Goal: Answer question/provide support

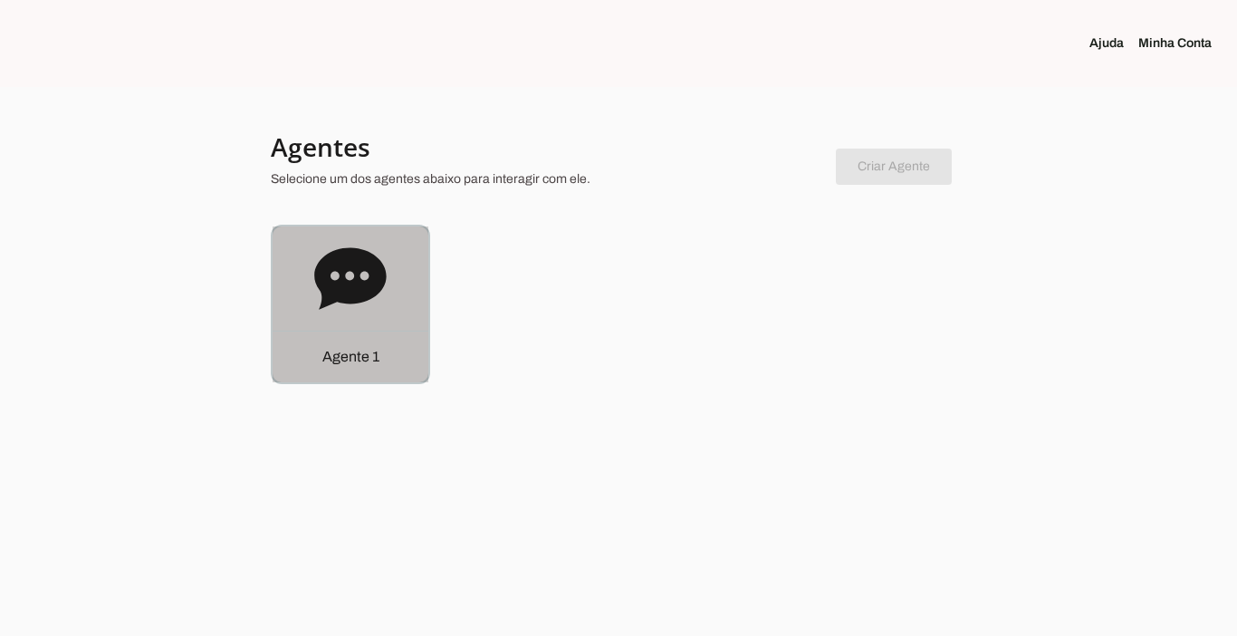
click at [346, 368] on div "Agente 1" at bounding box center [351, 357] width 156 height 52
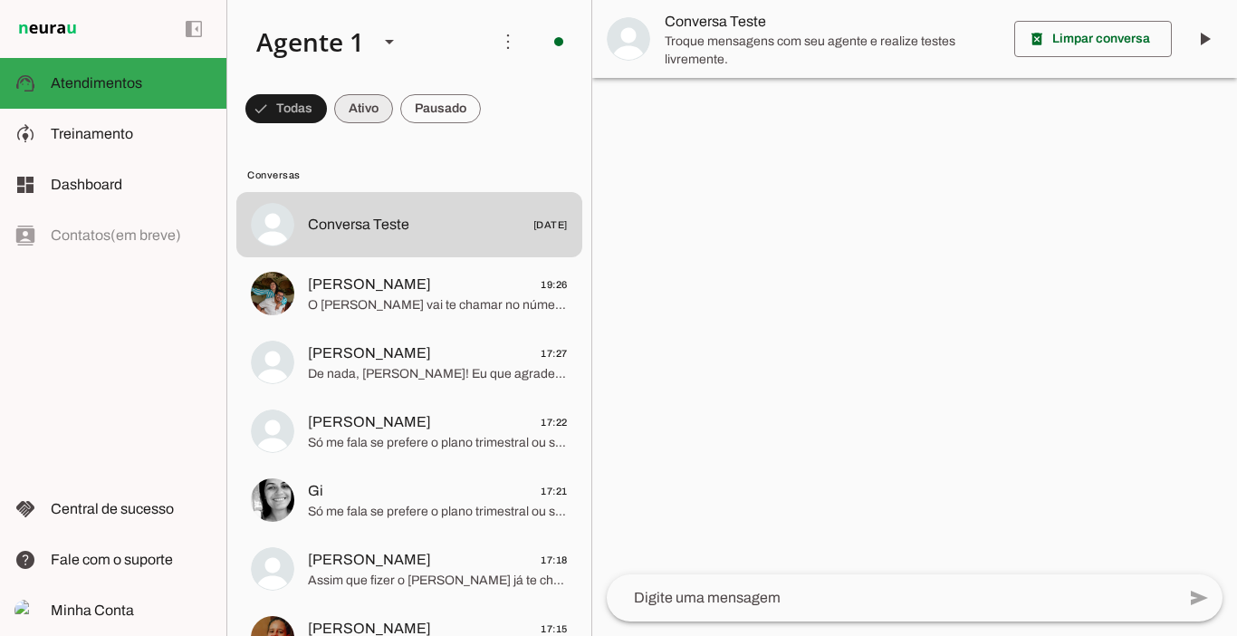
click at [364, 104] on span at bounding box center [363, 108] width 59 height 43
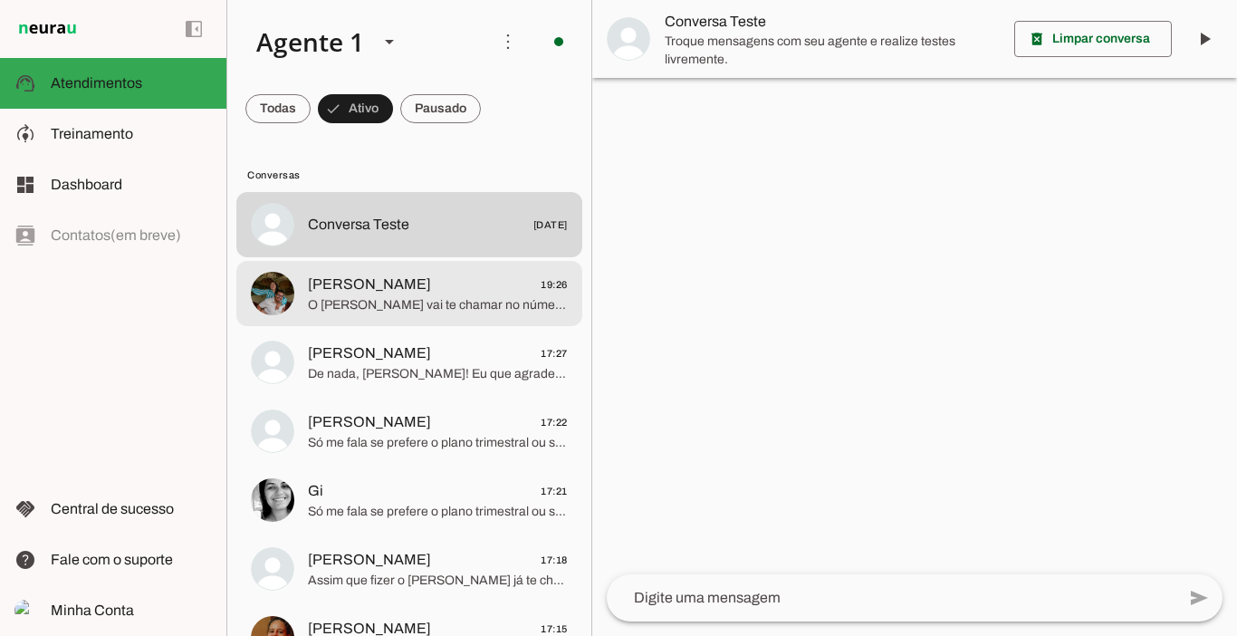
click at [335, 278] on span "[PERSON_NAME]" at bounding box center [369, 285] width 123 height 22
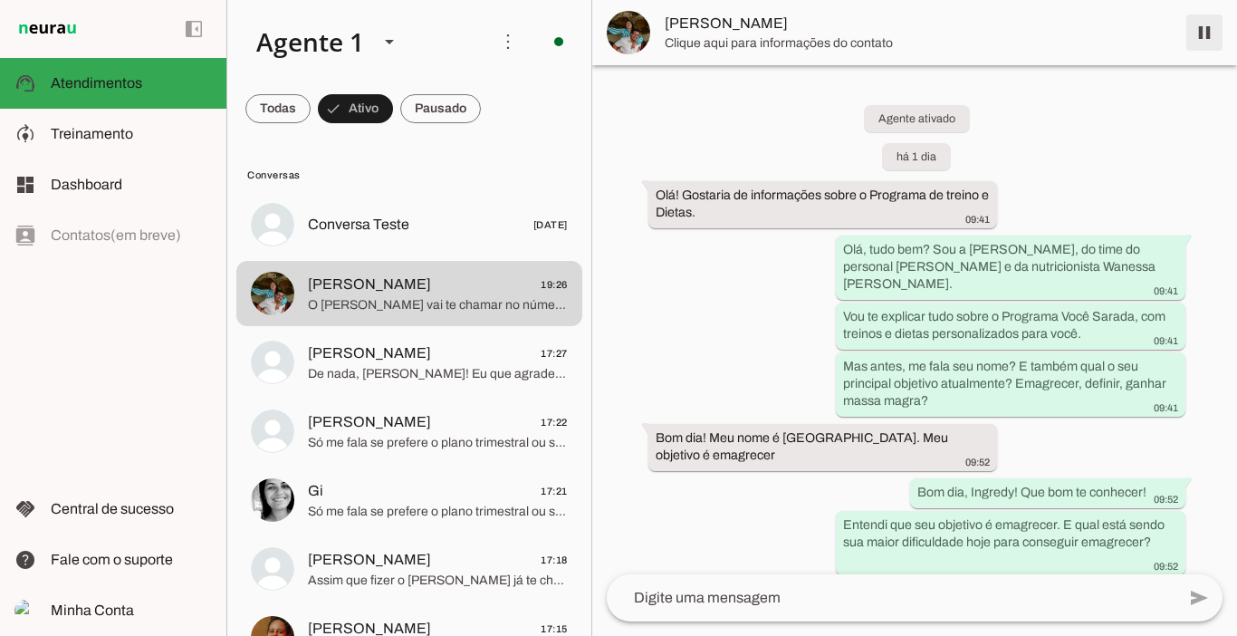
click at [1199, 32] on span at bounding box center [1204, 32] width 43 height 43
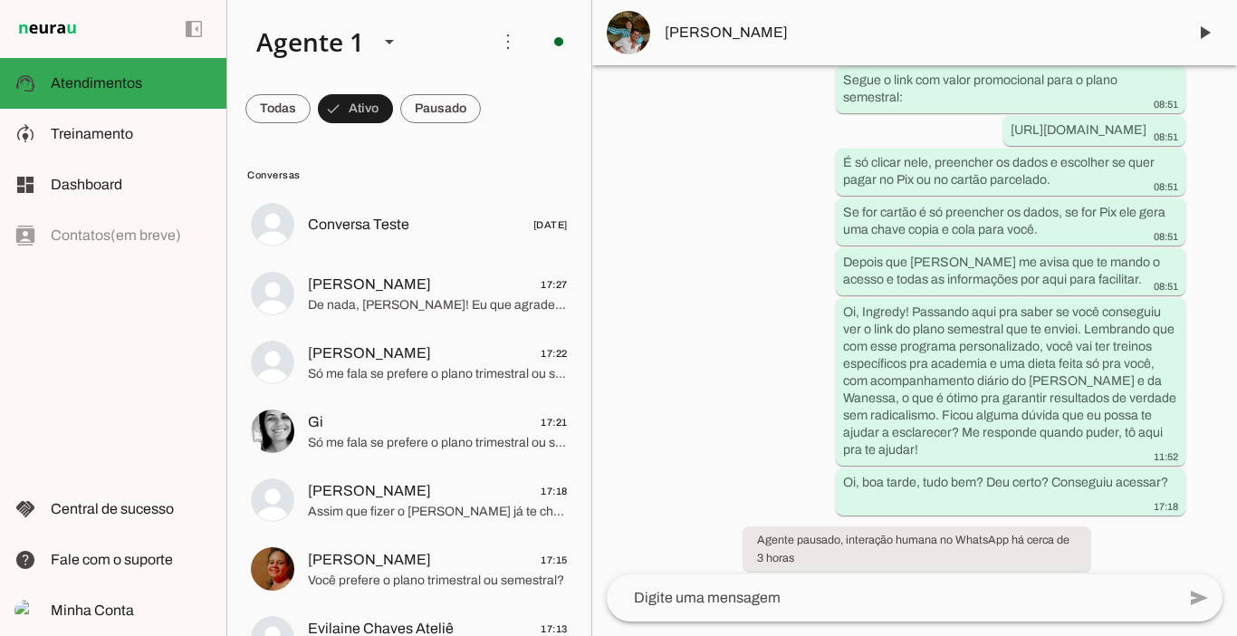
scroll to position [4164, 0]
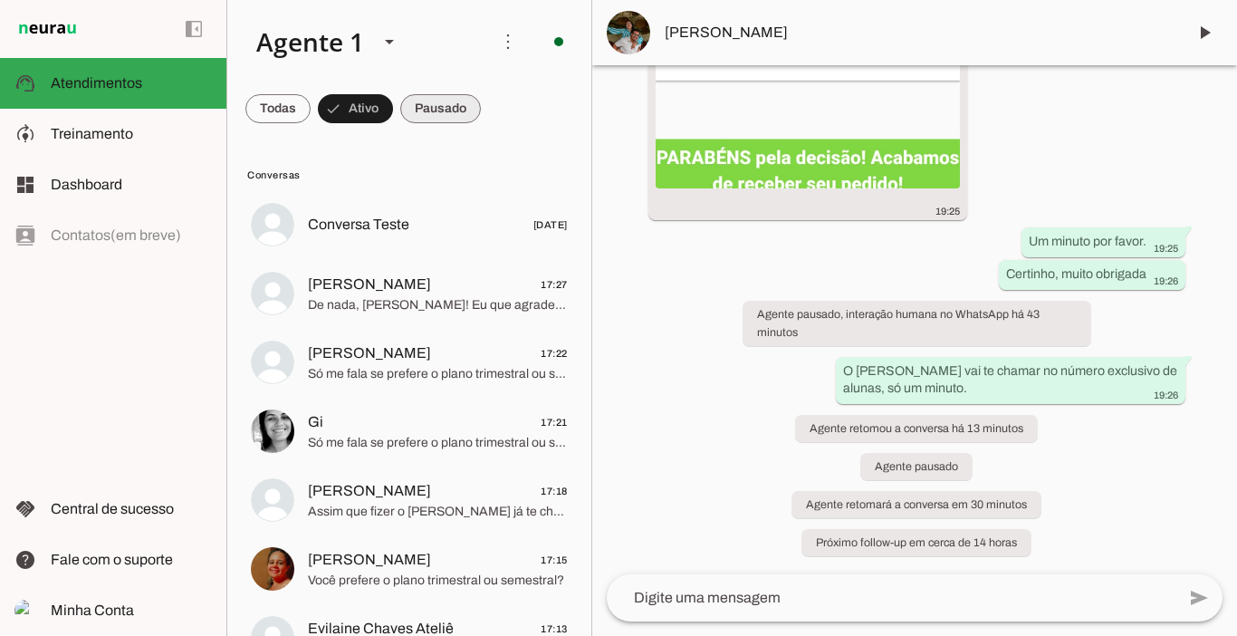
click at [427, 111] on span at bounding box center [440, 108] width 81 height 43
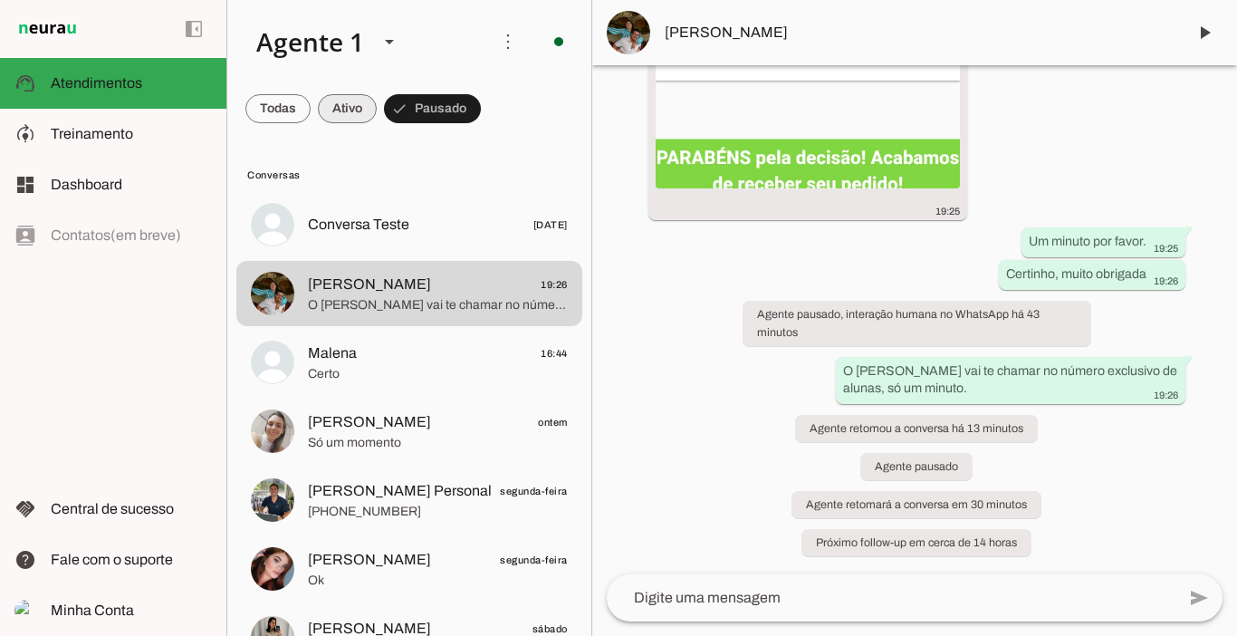
click at [354, 107] on span at bounding box center [347, 108] width 59 height 43
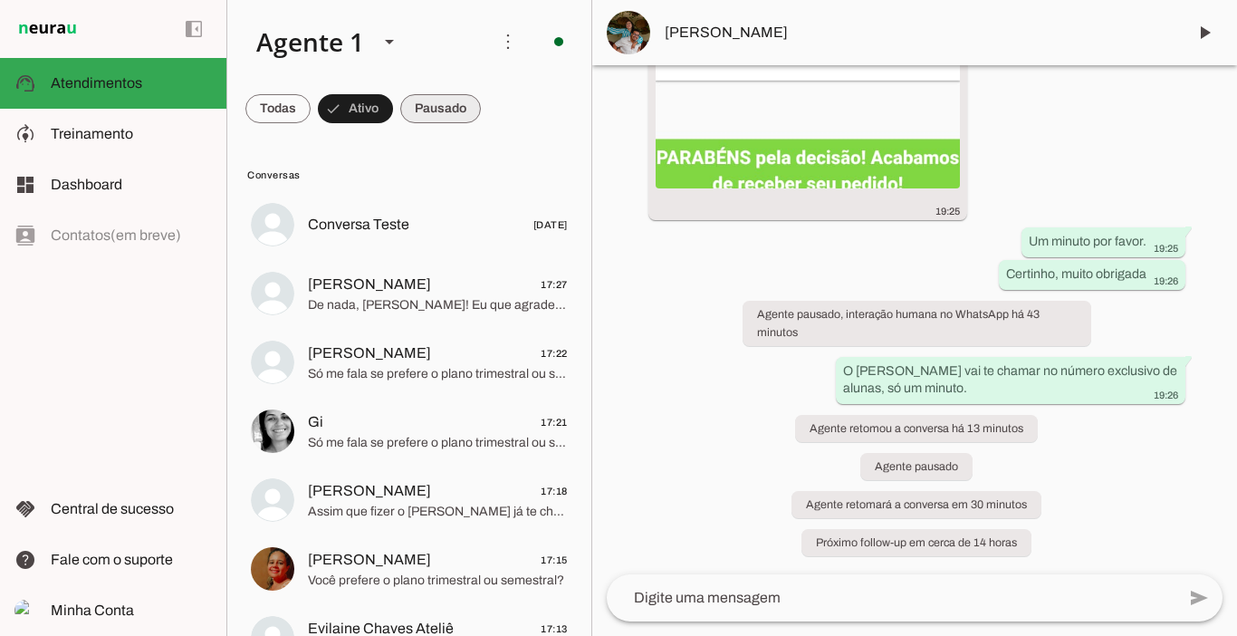
click at [429, 100] on span at bounding box center [440, 108] width 81 height 43
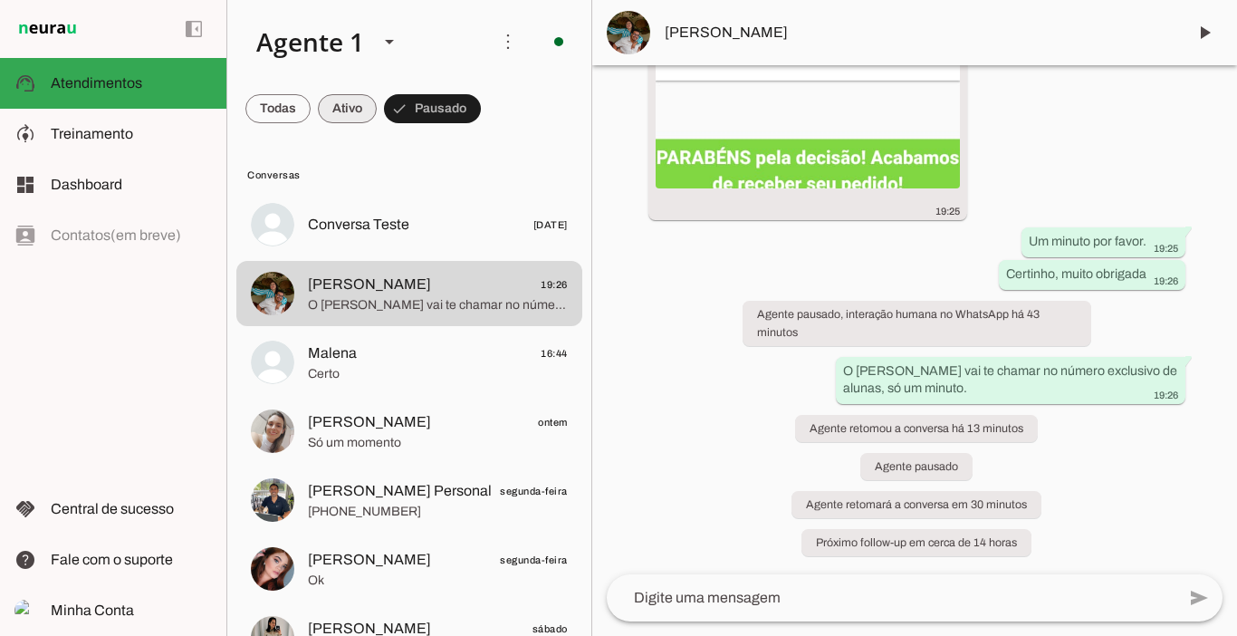
click at [356, 104] on span at bounding box center [347, 108] width 59 height 43
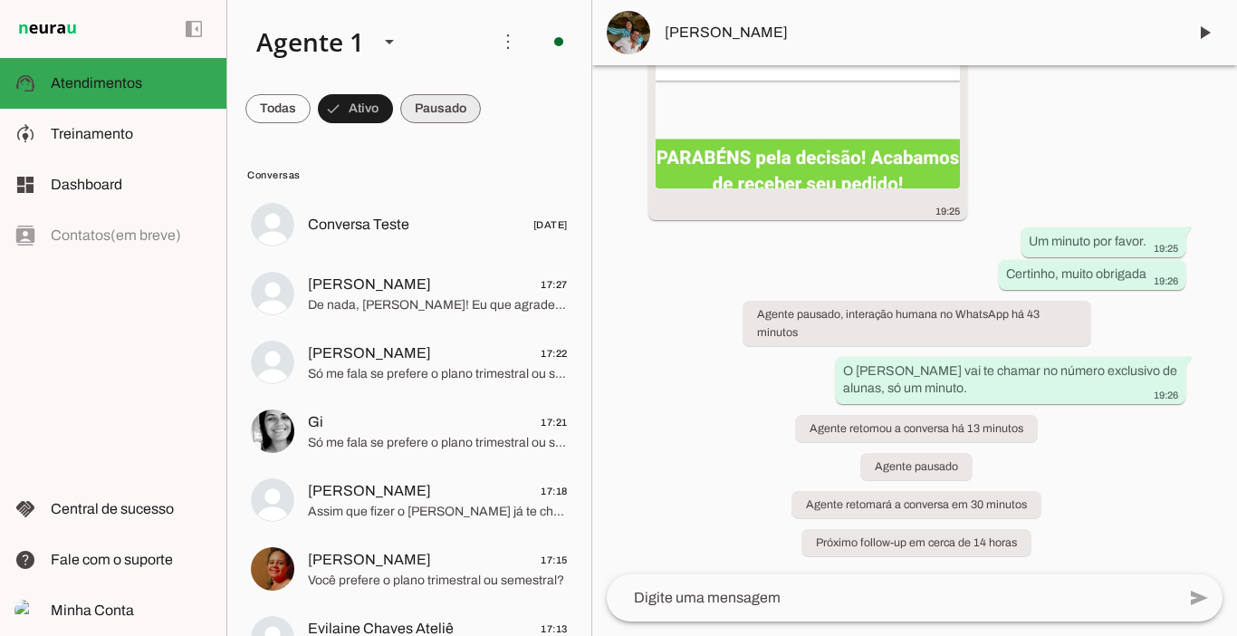
click at [433, 106] on span at bounding box center [440, 108] width 81 height 43
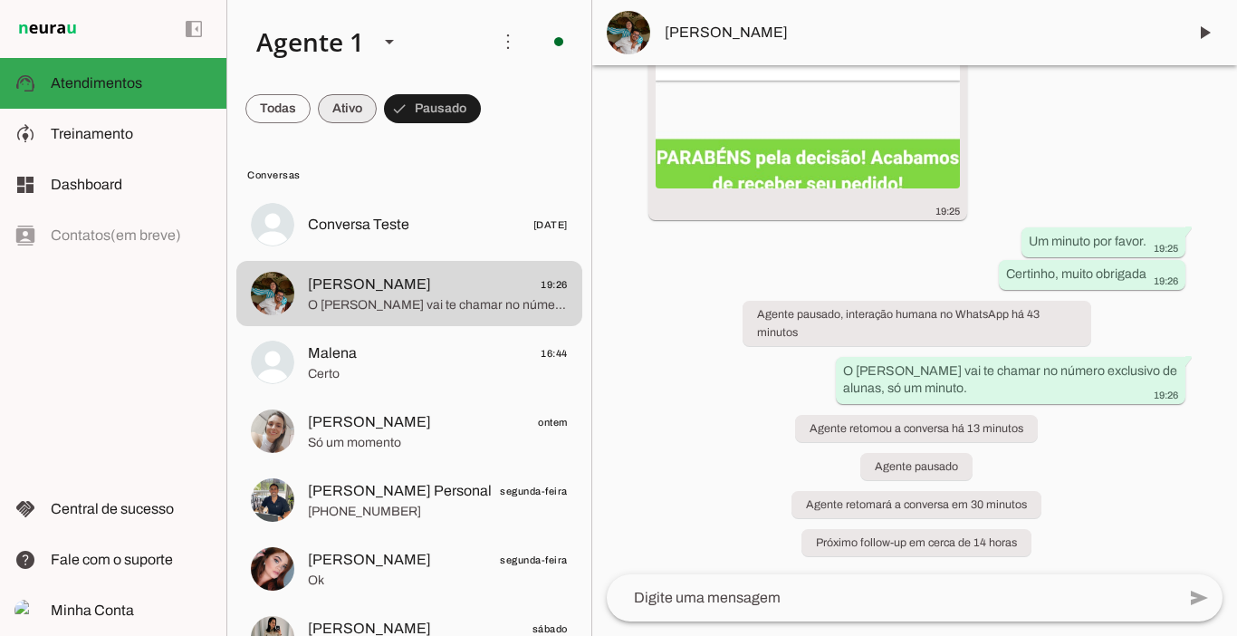
click at [337, 110] on span at bounding box center [347, 108] width 59 height 43
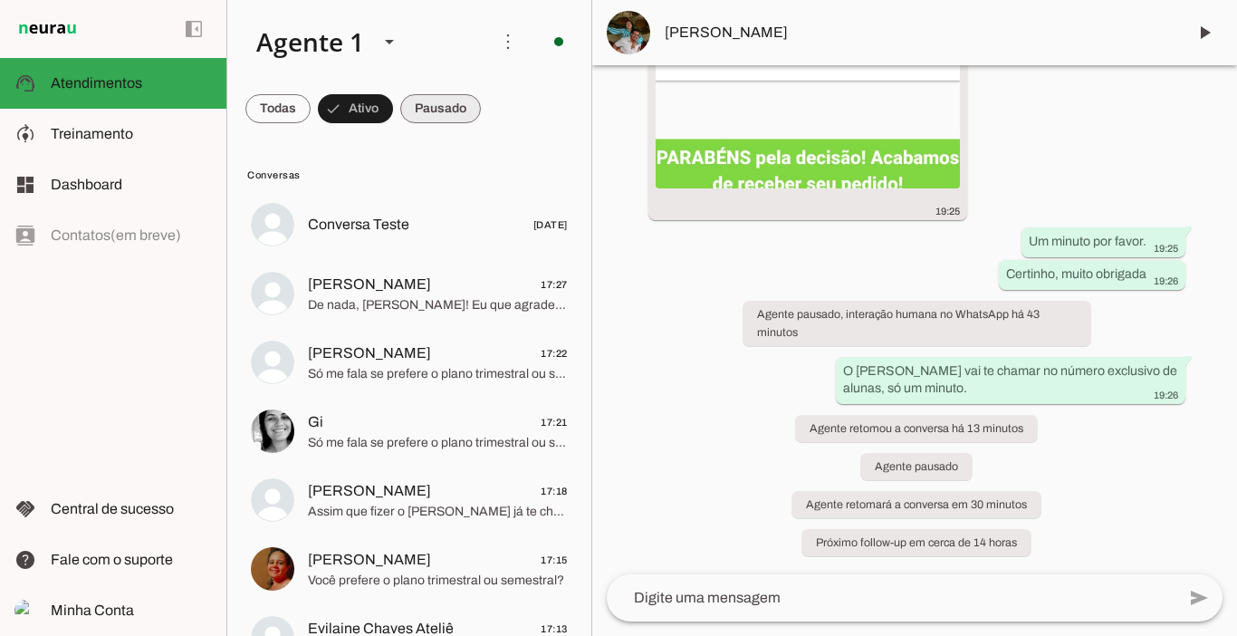
click at [444, 108] on span at bounding box center [440, 108] width 81 height 43
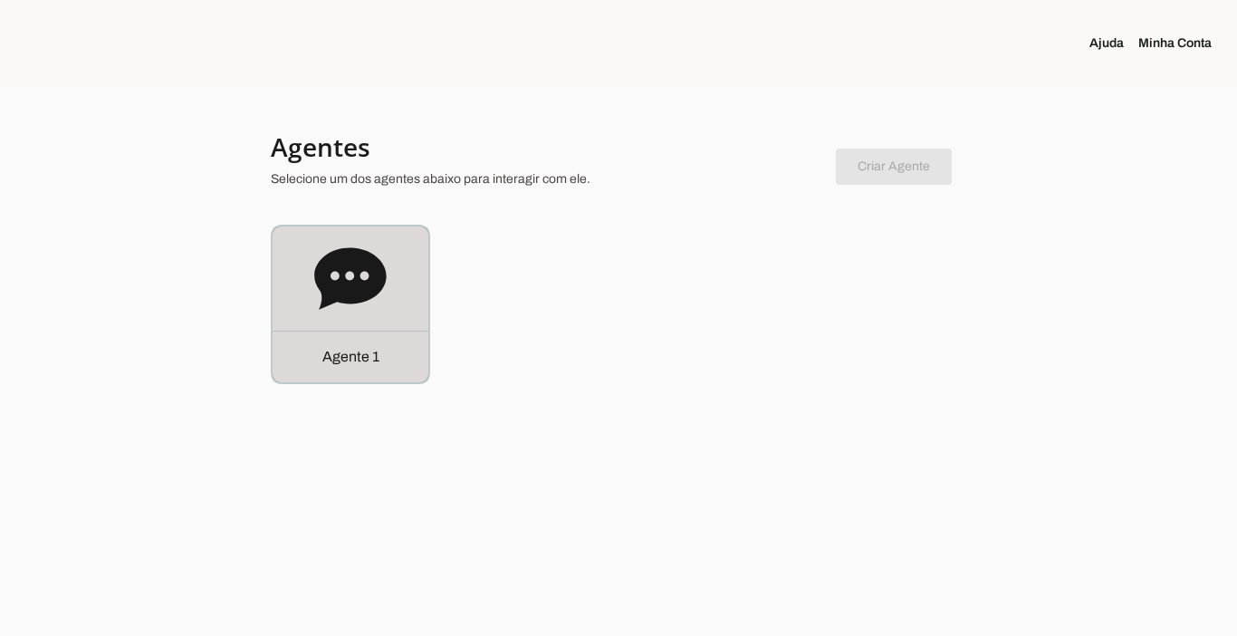
click at [366, 375] on div "Agente 1" at bounding box center [351, 357] width 156 height 52
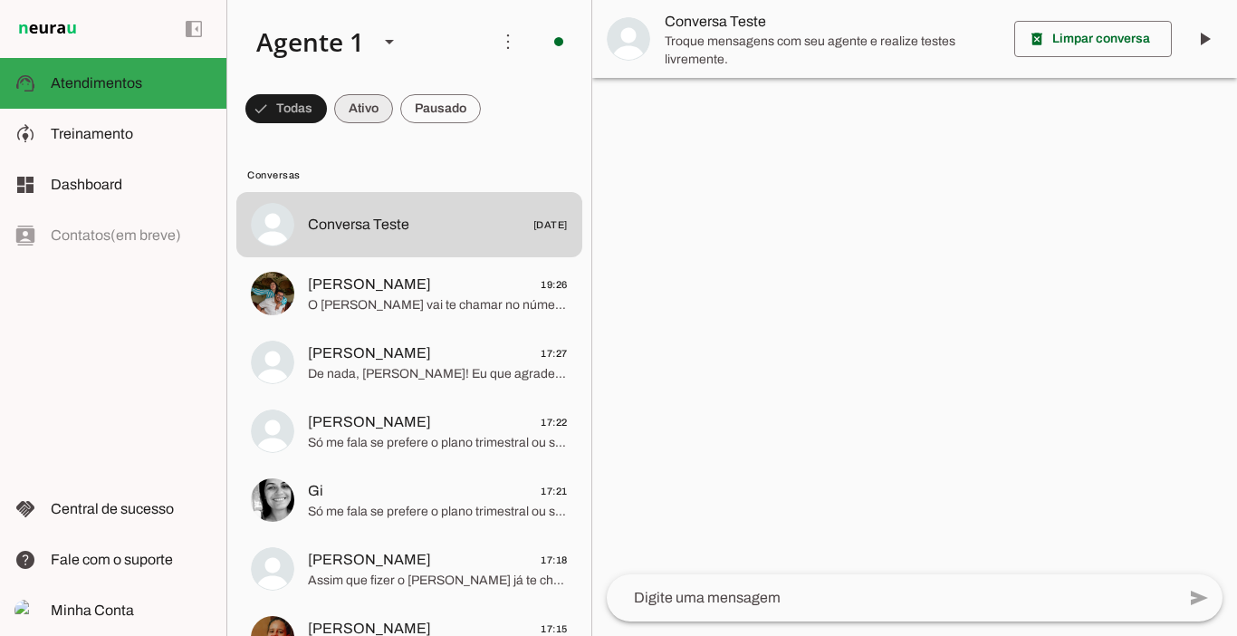
click at [380, 93] on span at bounding box center [363, 108] width 59 height 43
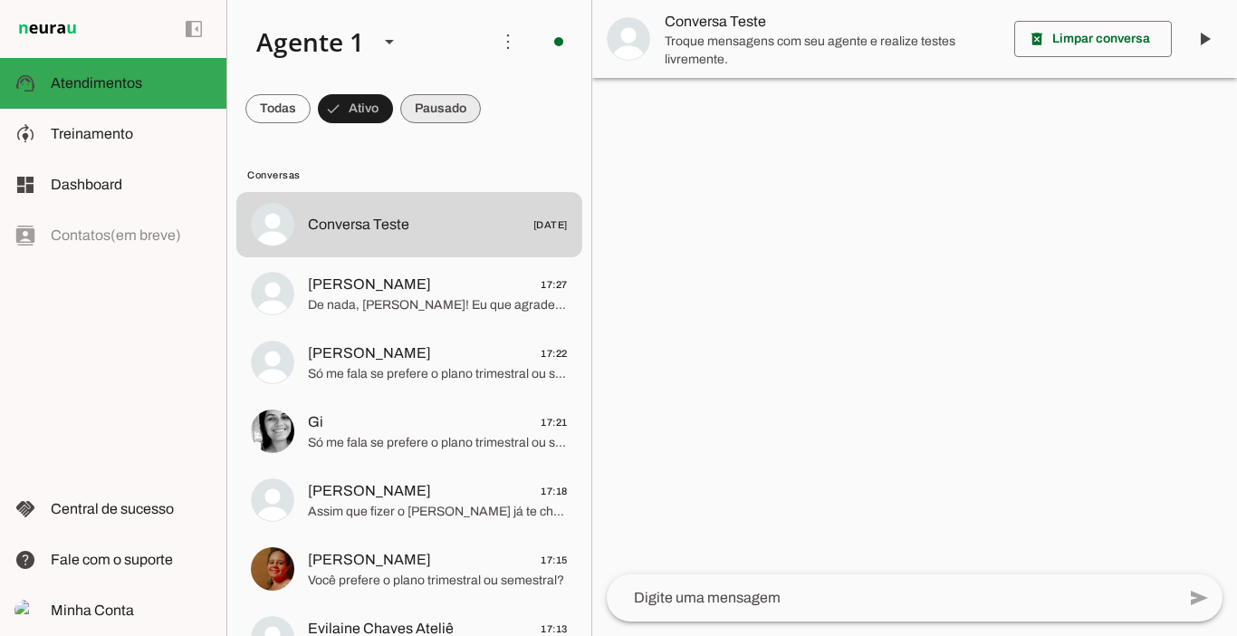
click at [433, 101] on span at bounding box center [440, 108] width 81 height 43
